Goal: Task Accomplishment & Management: Manage account settings

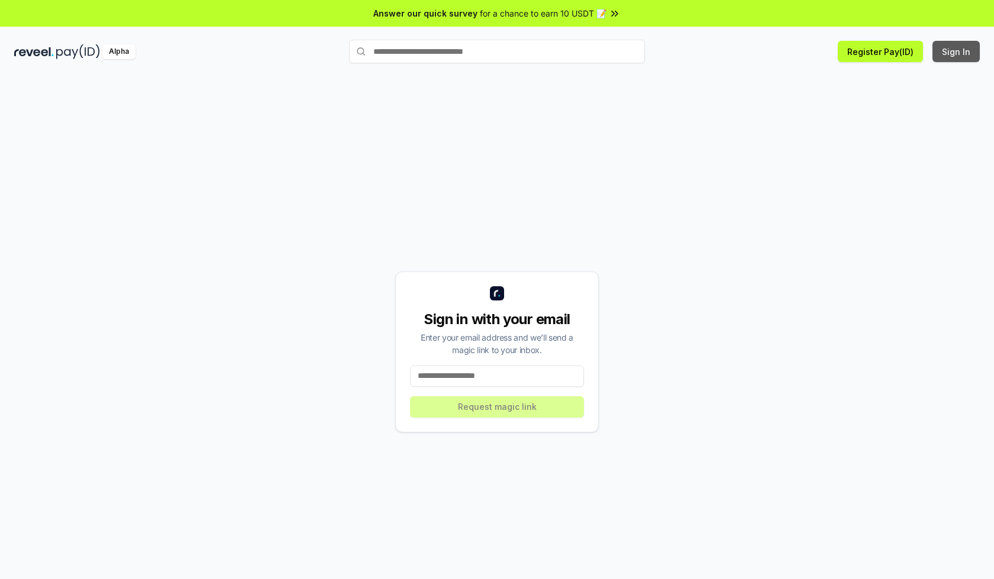
click at [957, 51] on button "Sign In" at bounding box center [956, 51] width 47 height 21
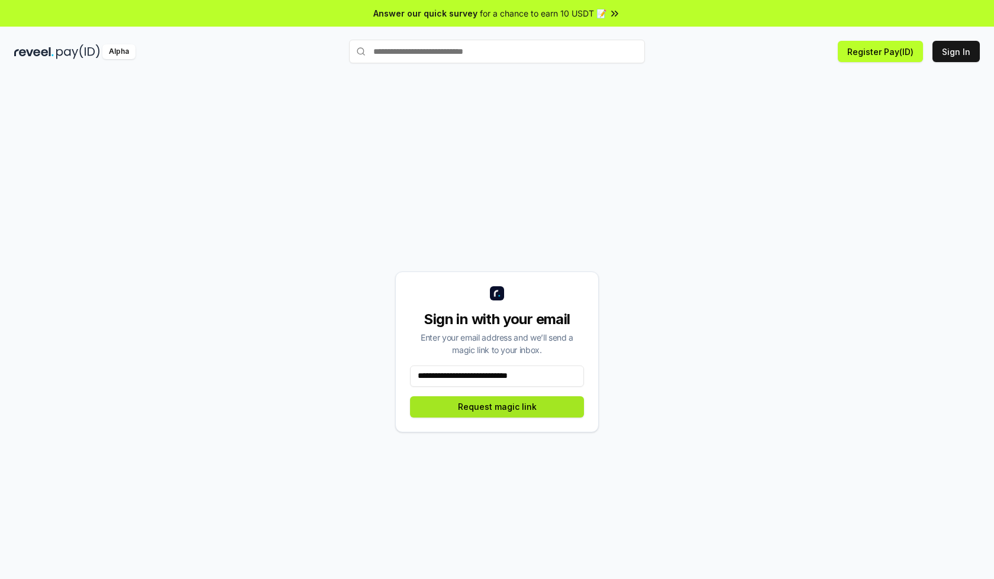
type input "**********"
click at [497, 407] on button "Request magic link" at bounding box center [497, 407] width 174 height 21
